Goal: Task Accomplishment & Management: Manage account settings

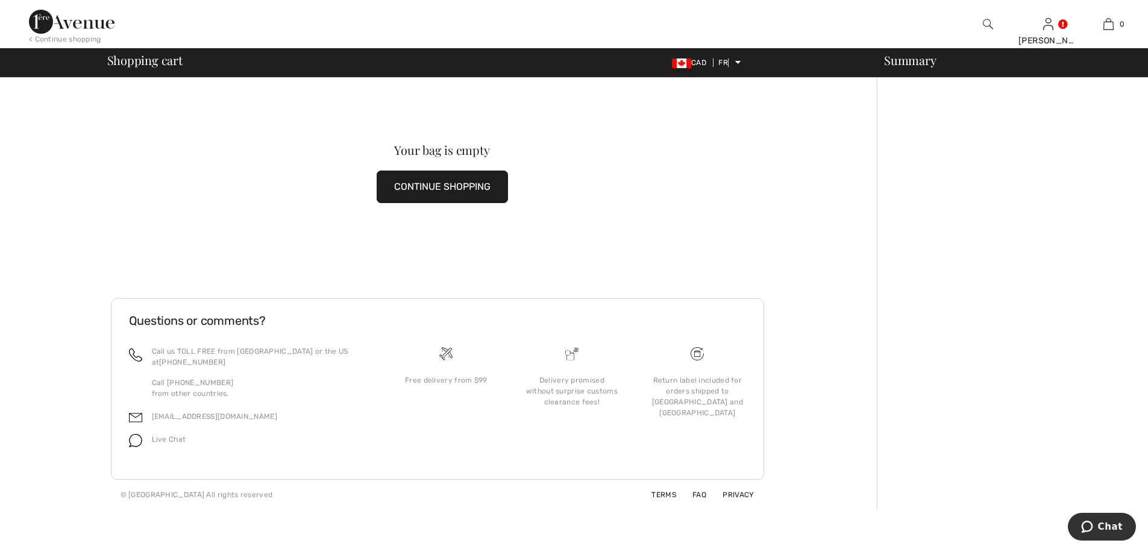
click at [692, 417] on font "Return label included for orders shipped to Canada and the United States" at bounding box center [697, 396] width 91 height 41
click at [693, 380] on div "Return label included for orders shipped to Canada and the United States" at bounding box center [697, 405] width 125 height 118
click at [685, 417] on font "Return label included for orders shipped to Canada and the United States" at bounding box center [697, 396] width 91 height 41
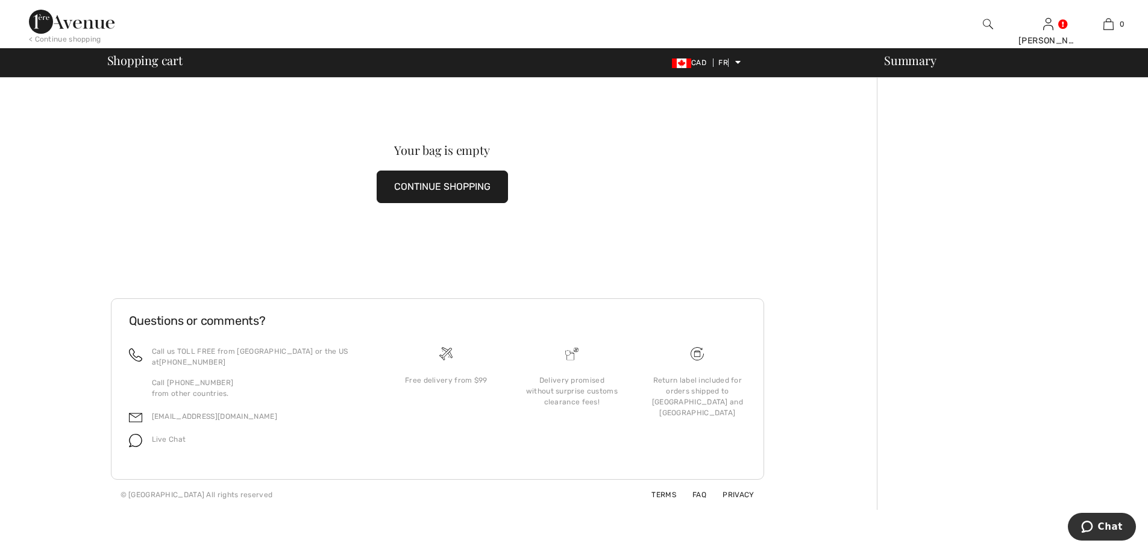
click at [700, 417] on font "Return label included for orders shipped to Canada and the United States" at bounding box center [697, 396] width 91 height 41
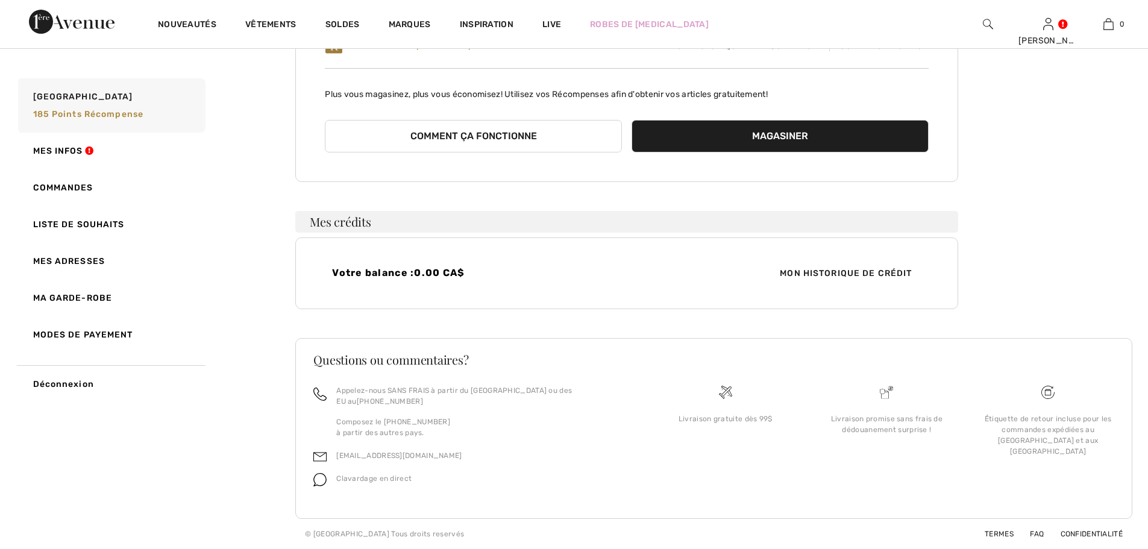
scroll to position [390, 0]
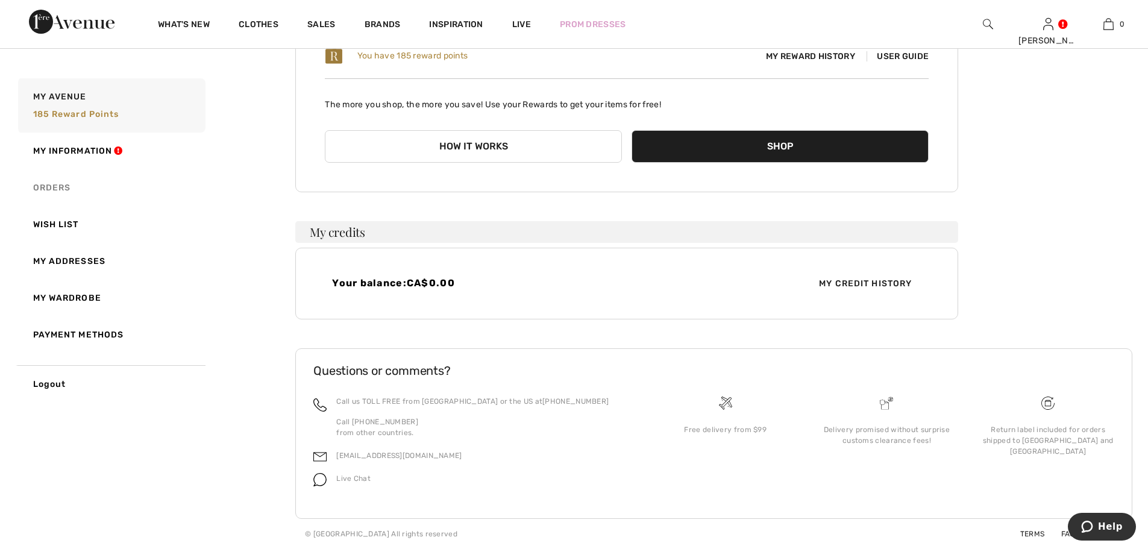
click at [68, 193] on font "Orders" at bounding box center [52, 188] width 38 height 10
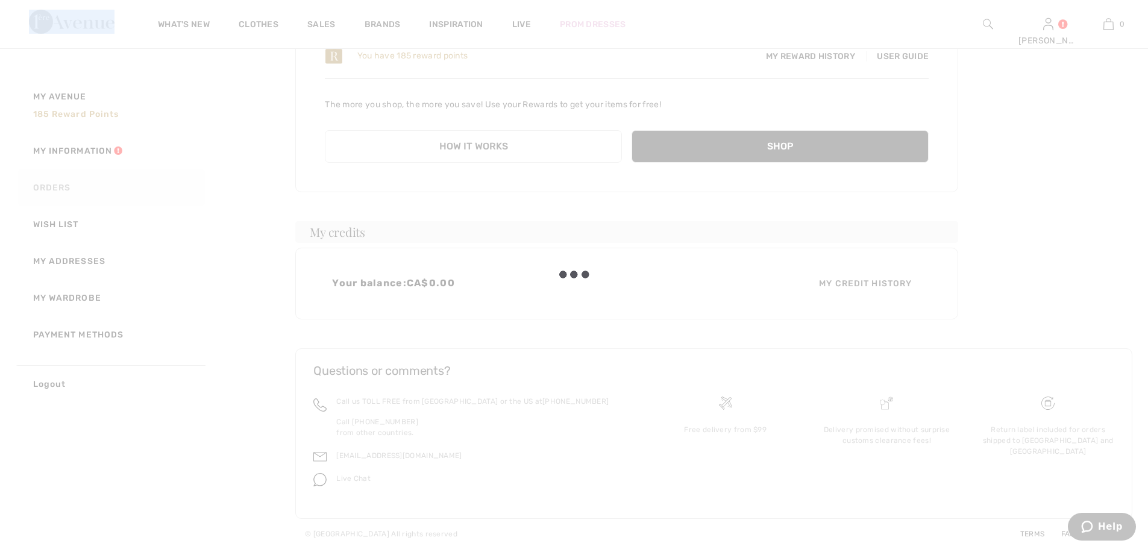
click at [68, 198] on body "We value your privacy We use cookies to enhance your browsing experience, serve…" at bounding box center [574, 166] width 1148 height 765
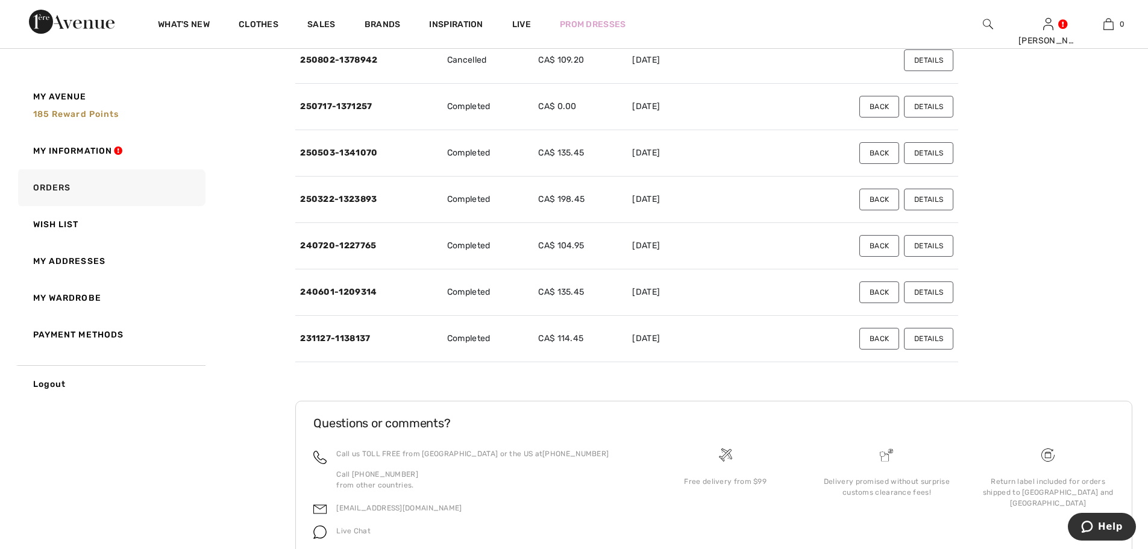
click at [582, 19] on font "CA$ 108.52" at bounding box center [561, 13] width 46 height 10
click at [372, 19] on font "250823-1388113" at bounding box center [337, 13] width 74 height 10
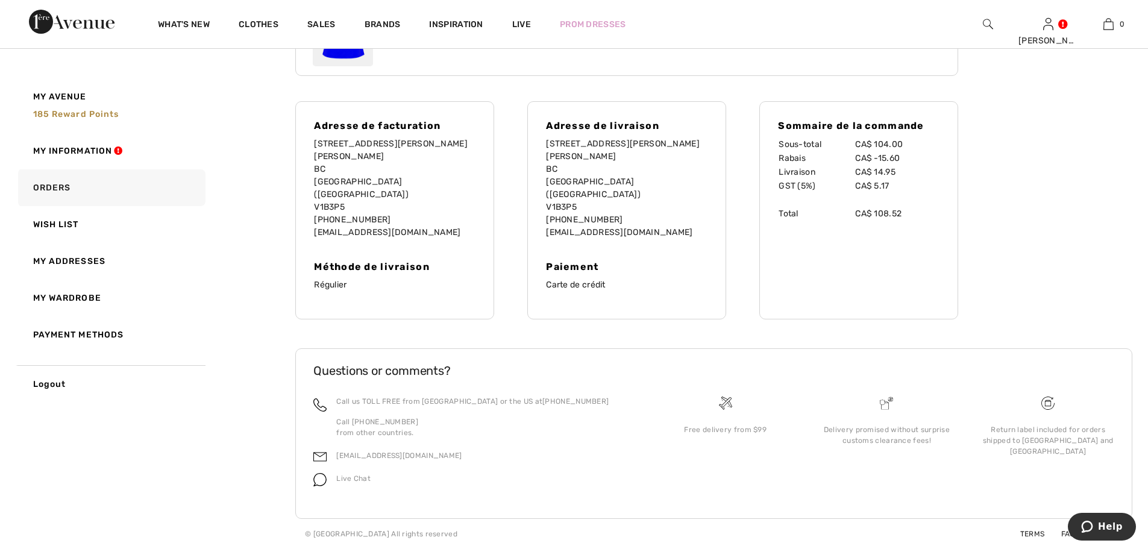
click at [372, 58] on body "We value your privacy We use cookies to enhance your browsing experience, serve…" at bounding box center [574, 102] width 1148 height 894
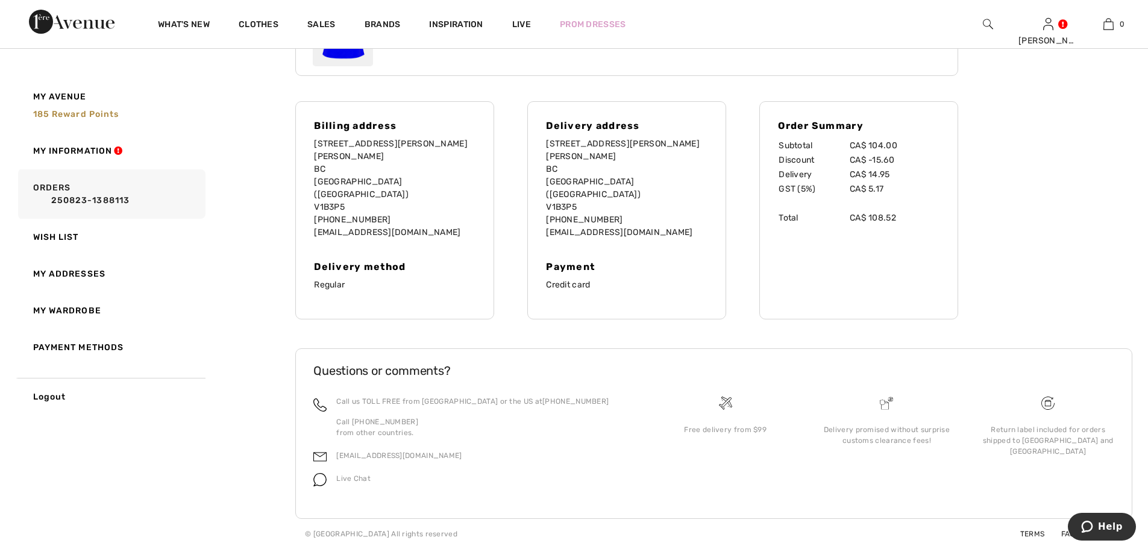
drag, startPoint x: 207, startPoint y: 371, endPoint x: 199, endPoint y: 286, distance: 85.3
click at [206, 366] on link "Payment methods" at bounding box center [111, 347] width 190 height 37
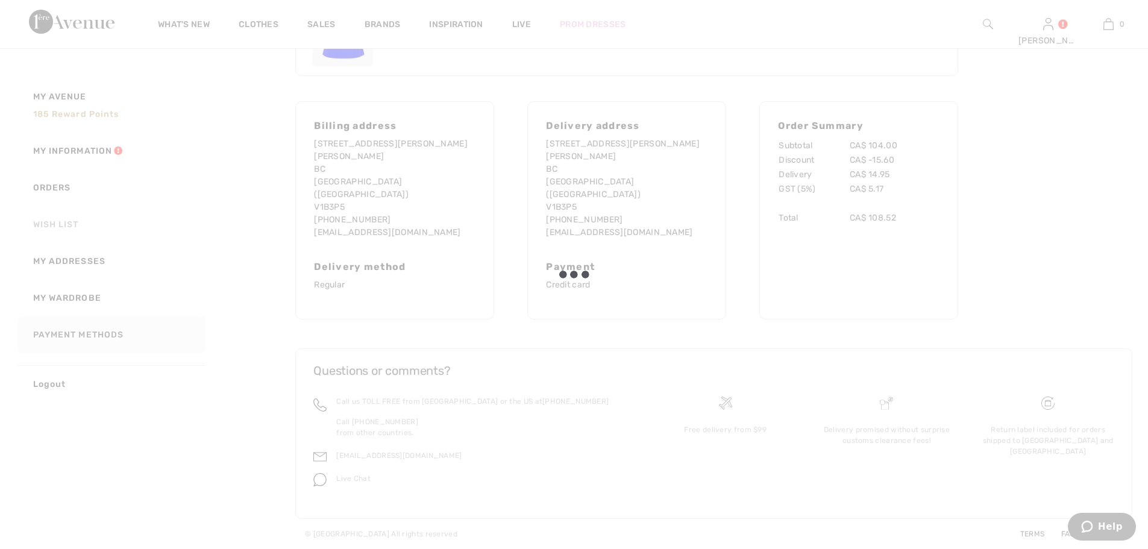
scroll to position [194, 0]
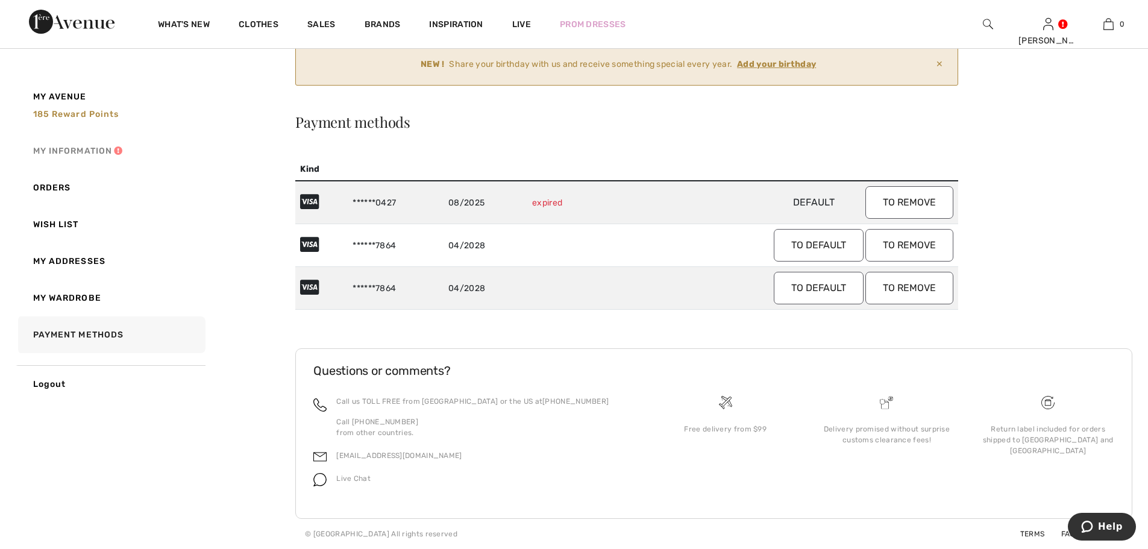
click at [140, 159] on link "My information" at bounding box center [111, 151] width 190 height 37
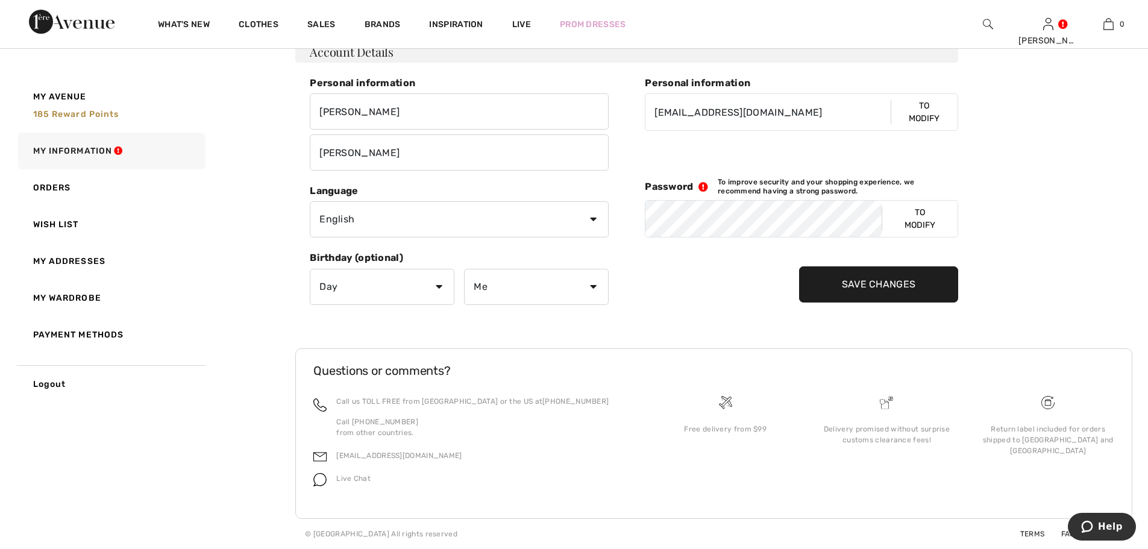
scroll to position [298, 0]
click at [909, 266] on input "Save changes" at bounding box center [879, 284] width 160 height 36
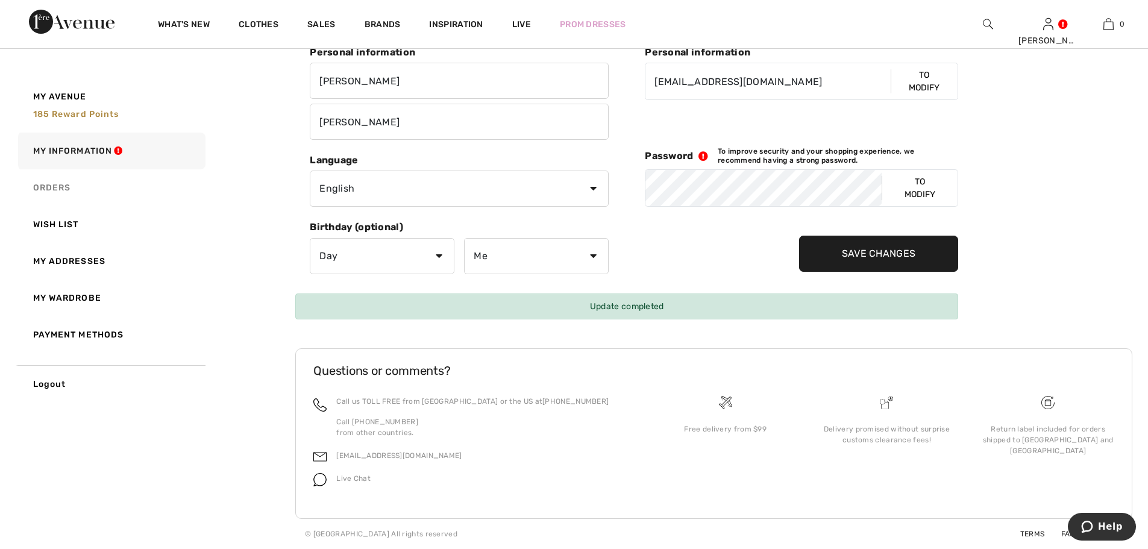
click at [71, 193] on font "Orders" at bounding box center [52, 188] width 38 height 10
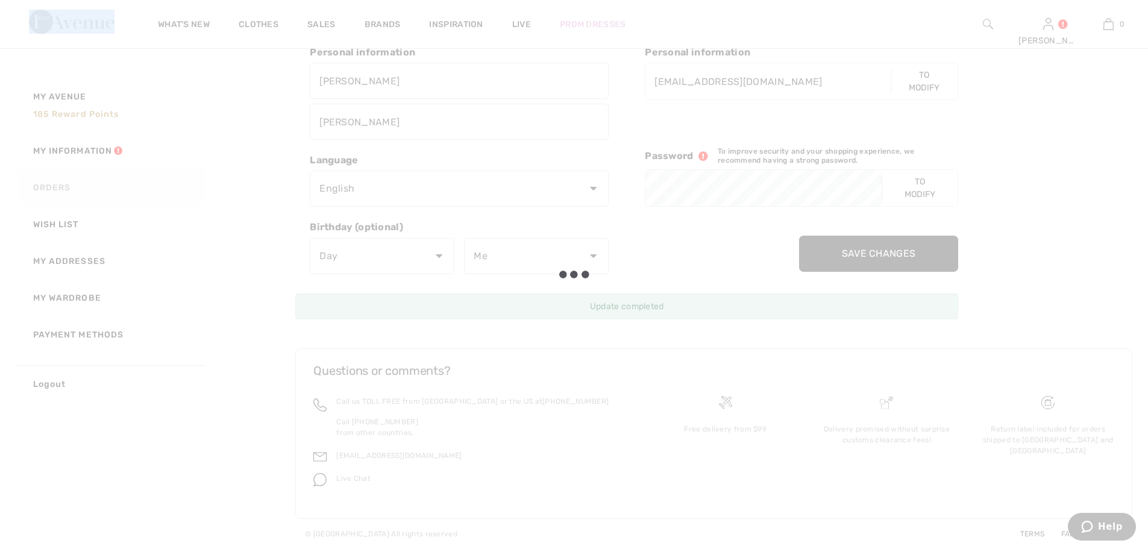
click at [73, 206] on body "We value your privacy We use cookies to enhance your browsing experience, serve…" at bounding box center [574, 178] width 1148 height 743
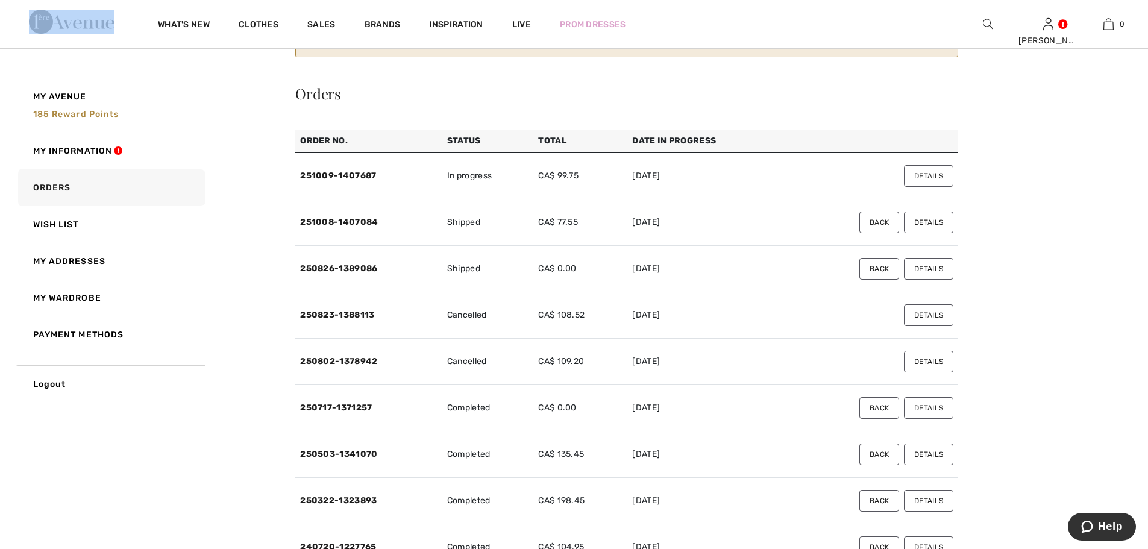
scroll to position [30, 0]
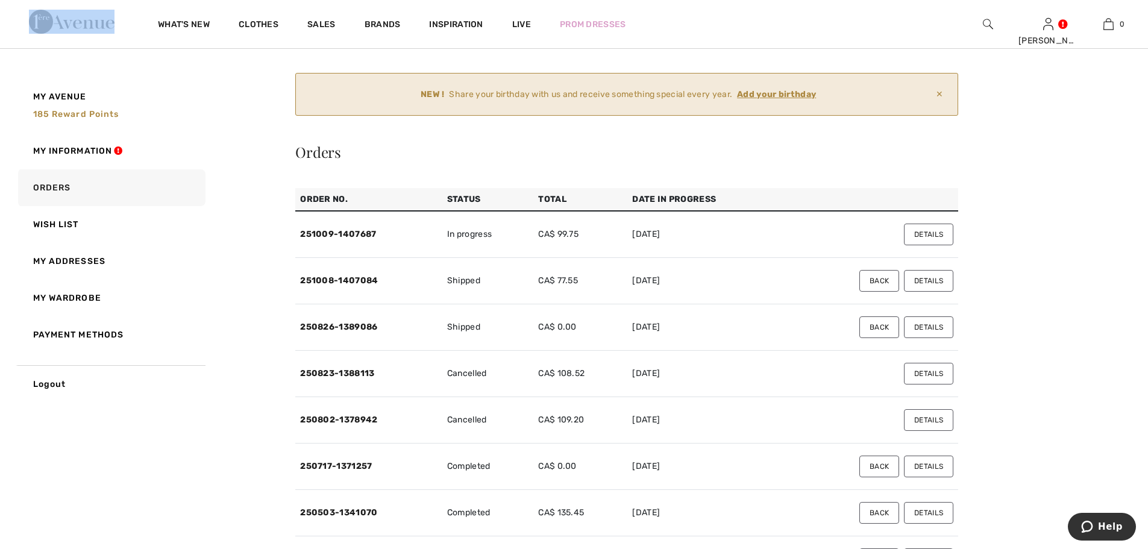
click at [910, 292] on button "Details" at bounding box center [928, 281] width 49 height 22
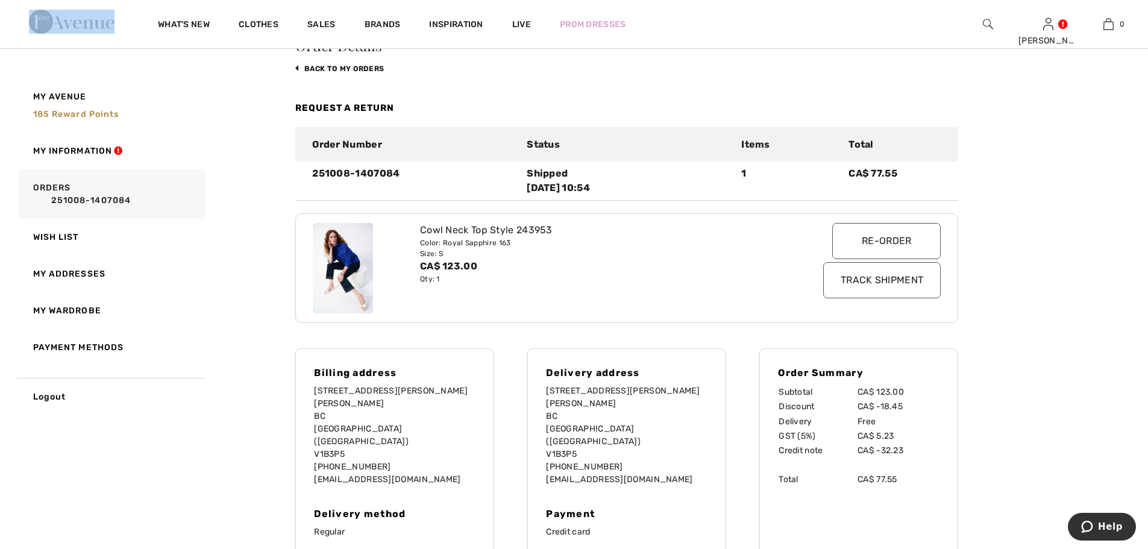
scroll to position [130, 0]
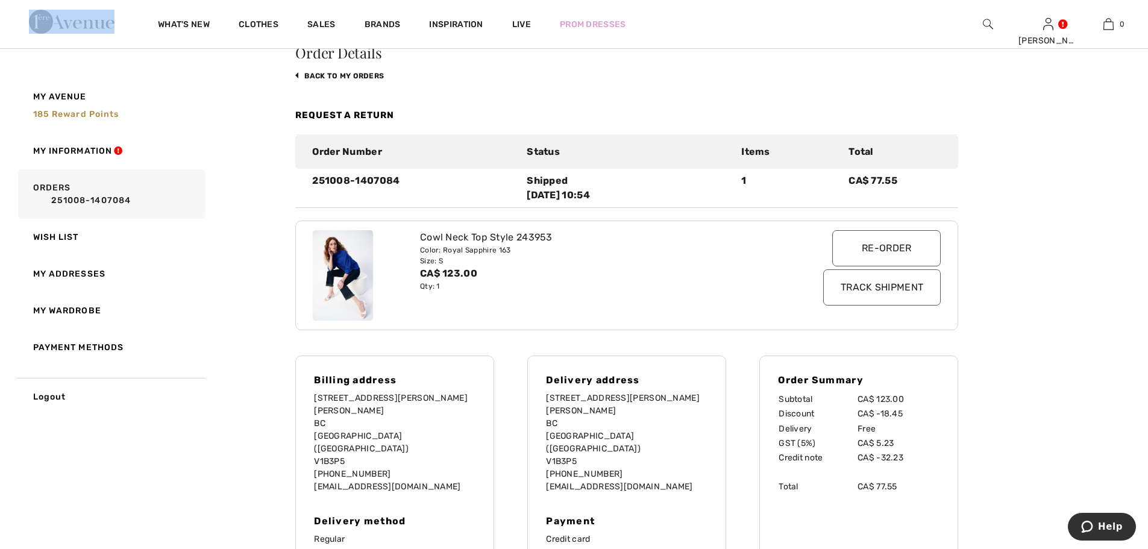
click at [875, 306] on input "Track Shipment" at bounding box center [882, 287] width 118 height 36
click at [366, 121] on font "Request a return" at bounding box center [344, 115] width 98 height 11
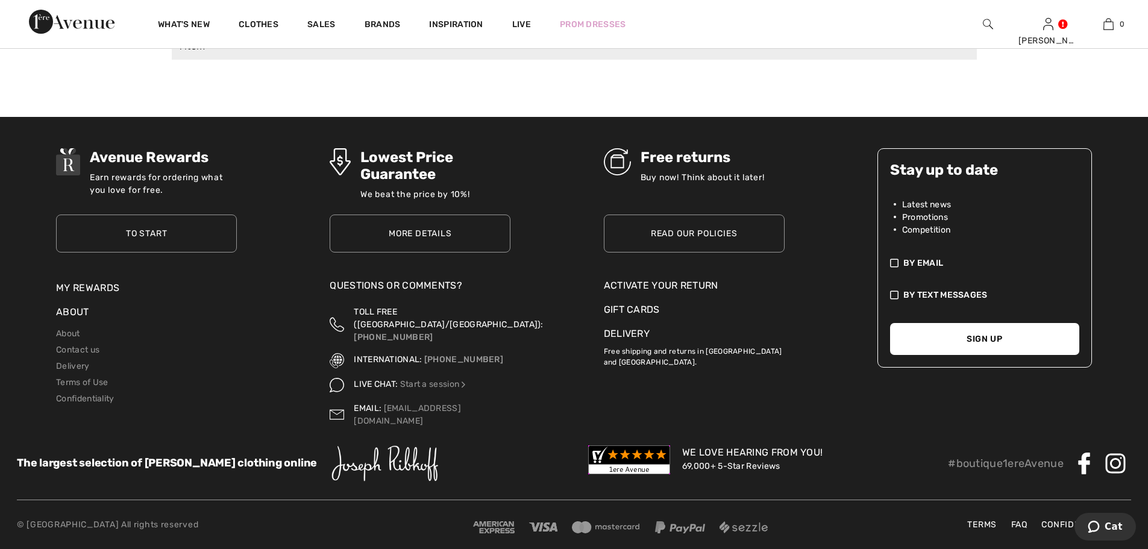
scroll to position [563, 0]
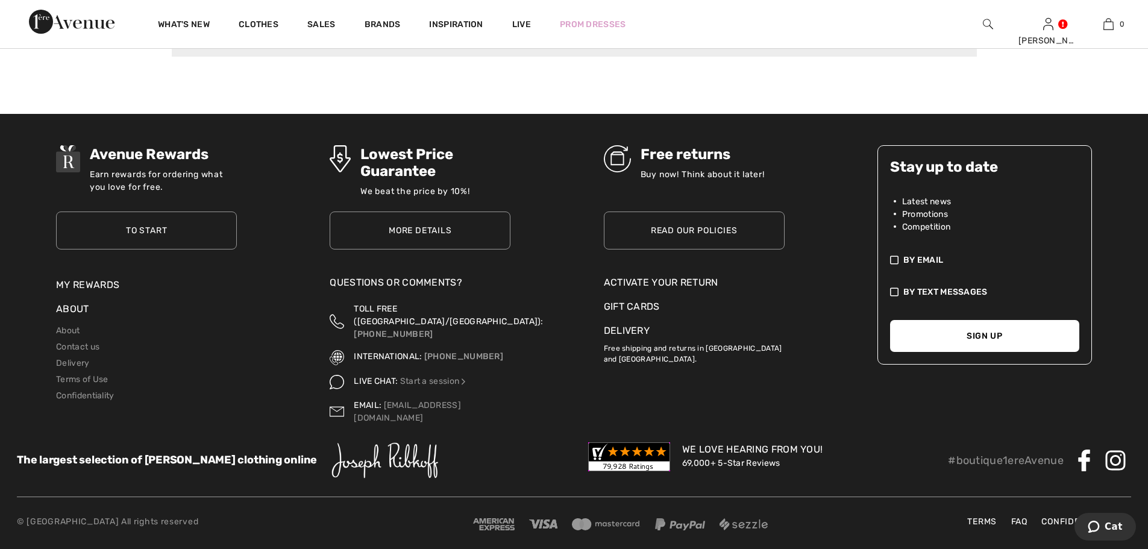
click at [669, 288] on font "Activate your return" at bounding box center [661, 282] width 115 height 11
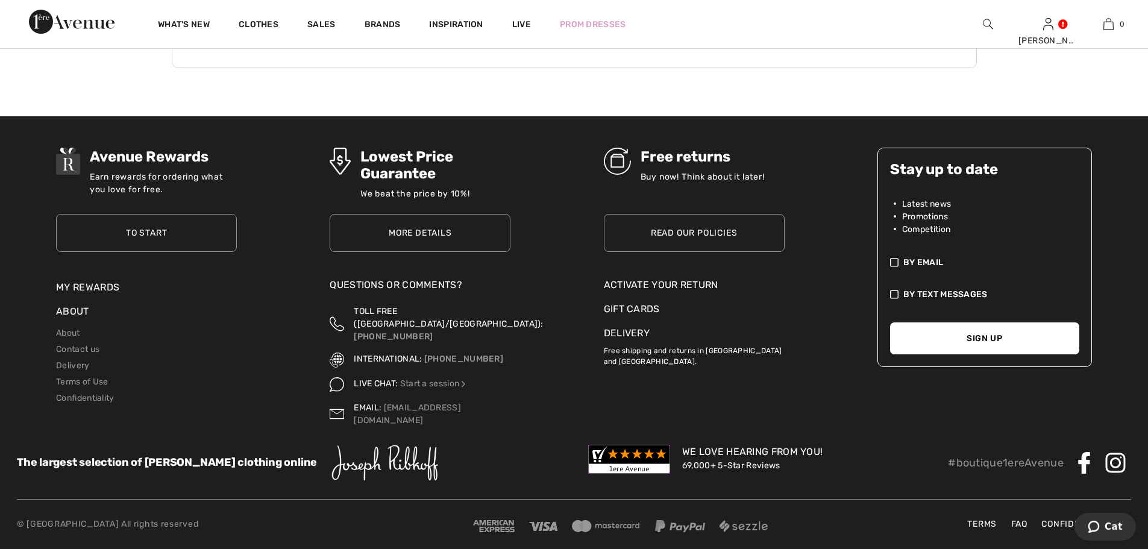
scroll to position [292, 0]
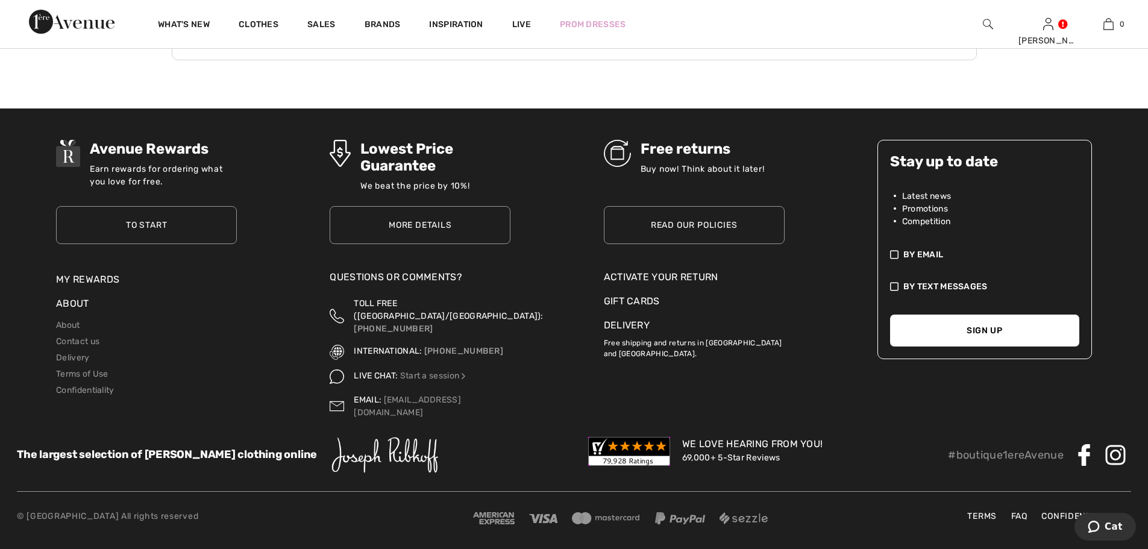
click at [692, 283] on font "Activate your return" at bounding box center [661, 276] width 115 height 11
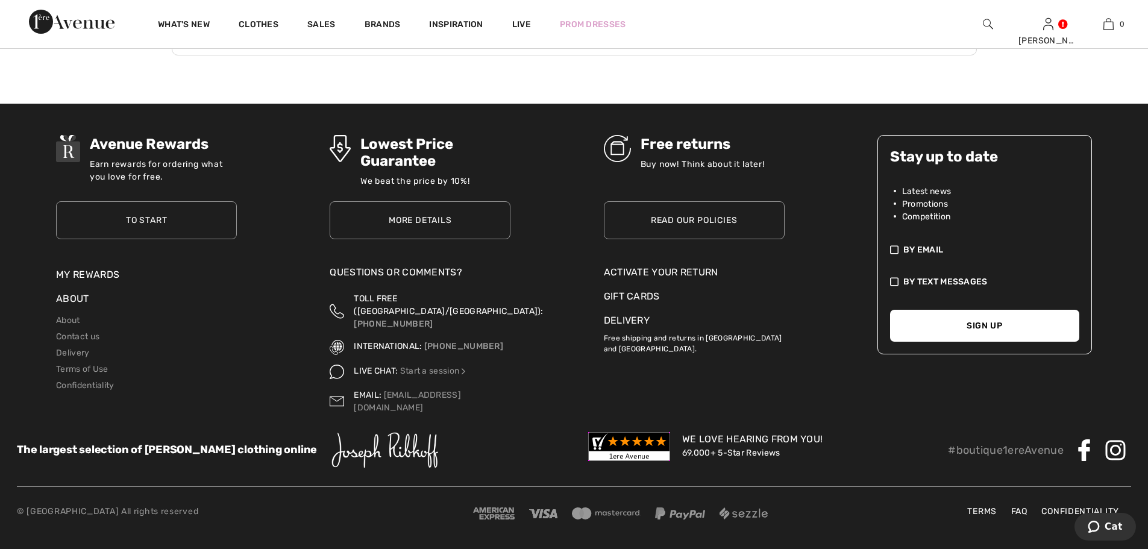
scroll to position [418, 0]
